Goal: Task Accomplishment & Management: Complete application form

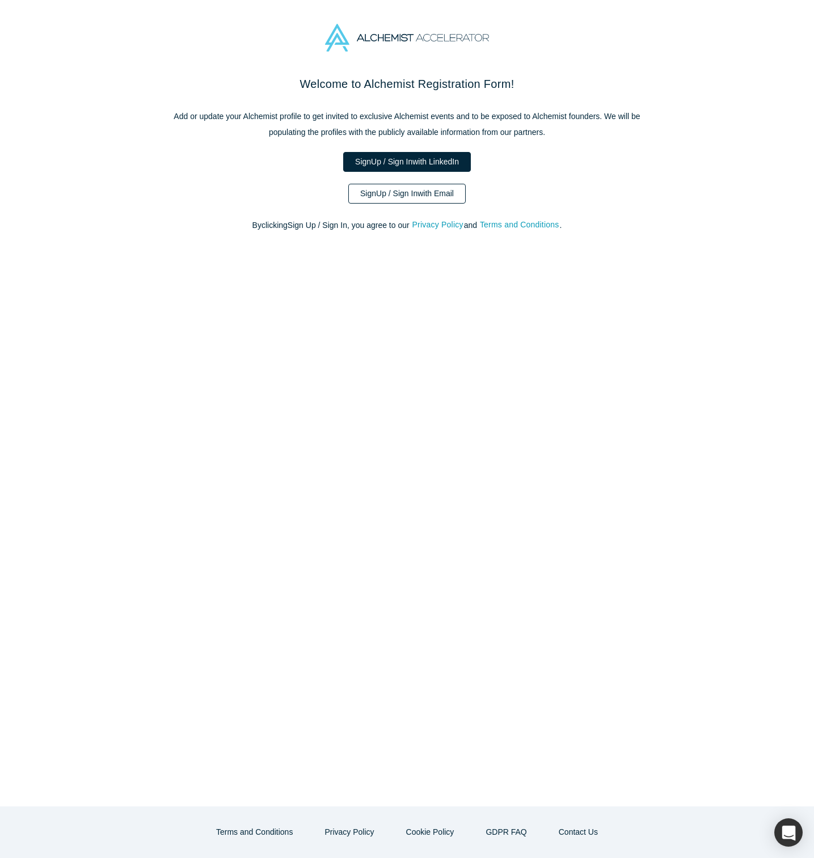
click at [448, 189] on link "Sign Up / Sign In with Email" at bounding box center [406, 194] width 117 height 20
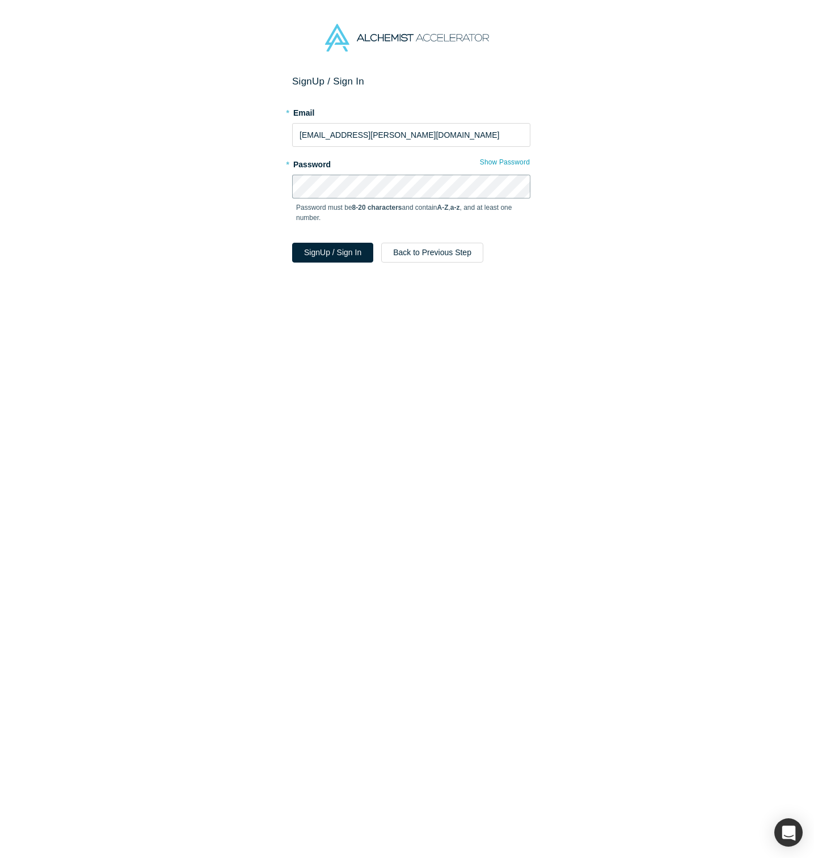
click at [292, 243] on button "Sign Up / Sign In" at bounding box center [332, 253] width 81 height 20
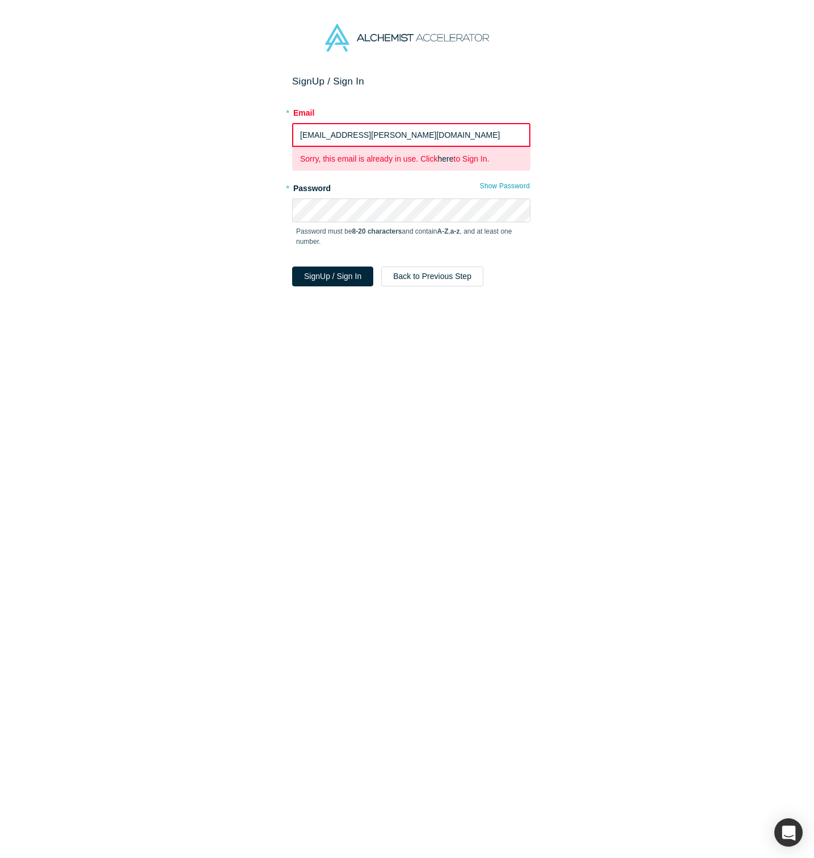
click at [332, 245] on p "Password must be 8-20 characters and contain A-Z , a-z , and at least one numbe…" at bounding box center [411, 236] width 230 height 20
click at [338, 276] on button "Sign Up / Sign In" at bounding box center [332, 277] width 81 height 20
